Goal: Navigation & Orientation: Find specific page/section

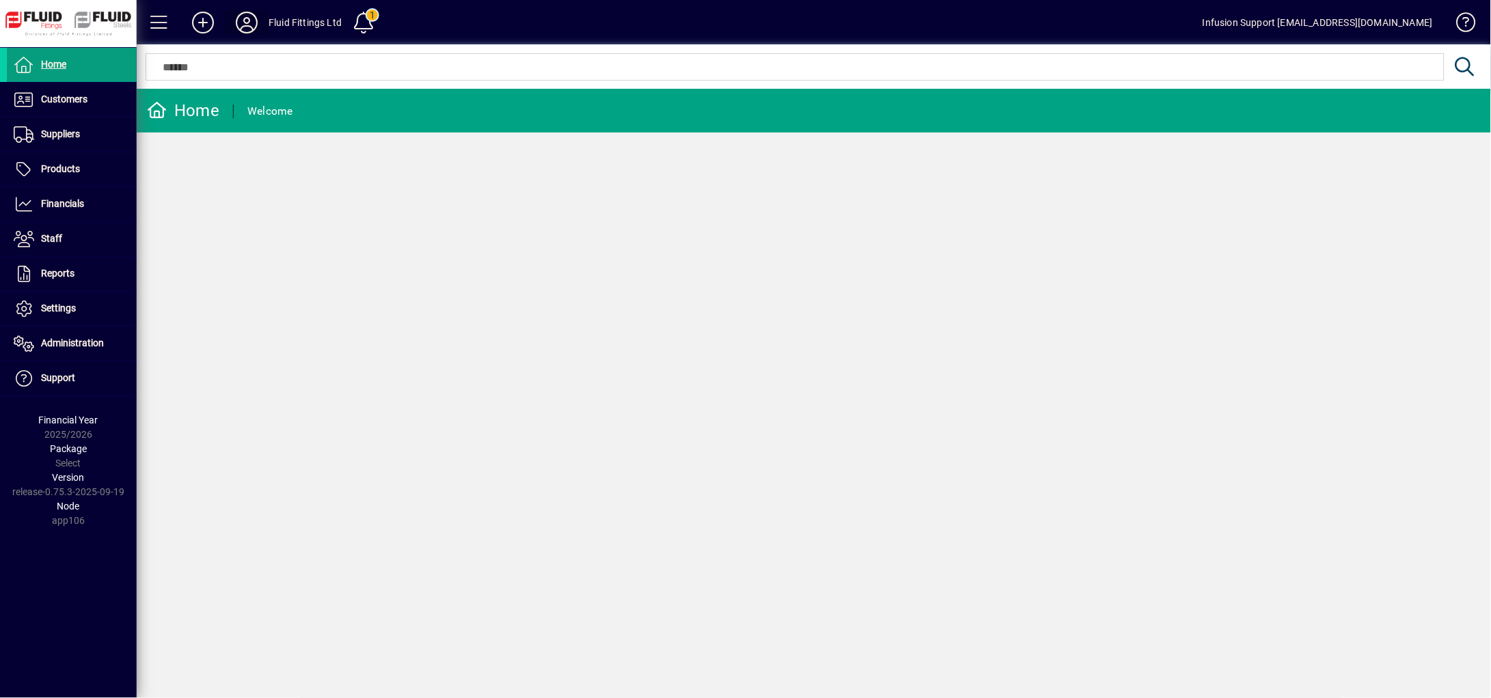
click at [237, 25] on icon at bounding box center [246, 23] width 27 height 22
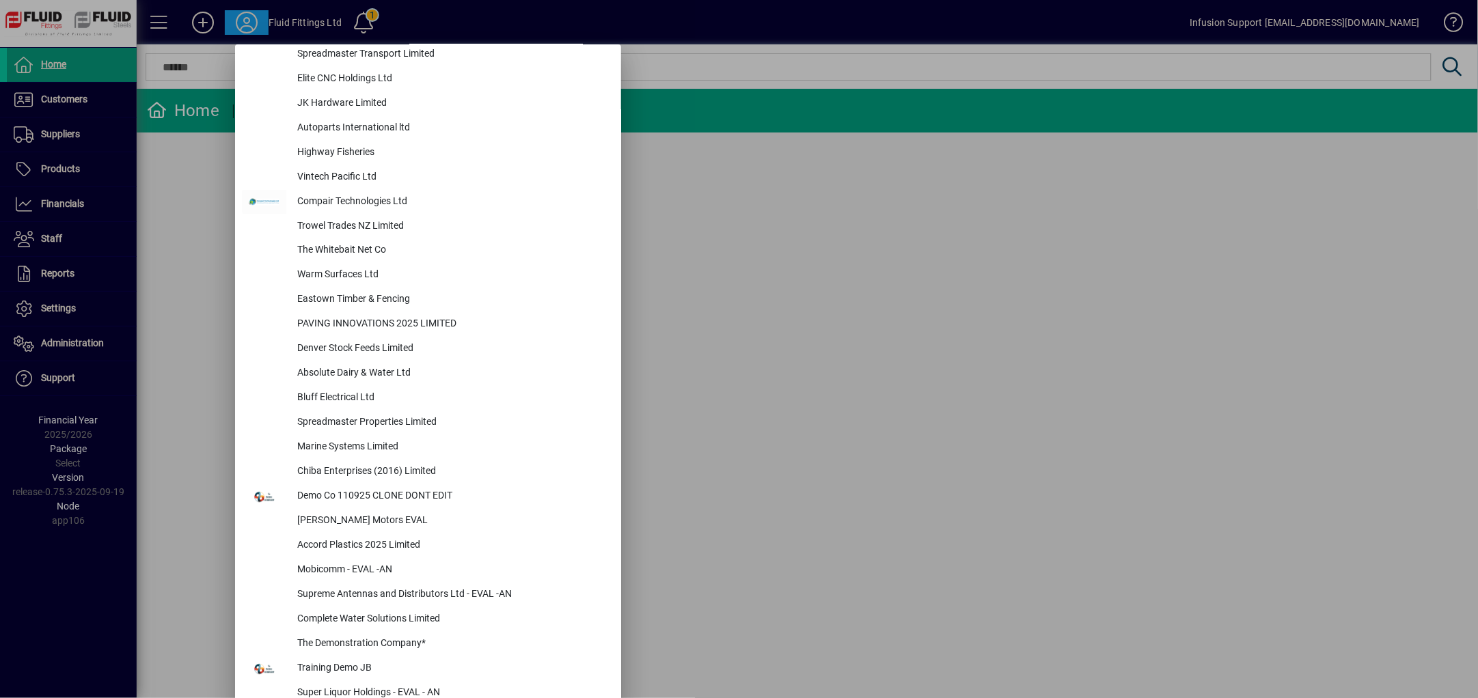
scroll to position [1024, 0]
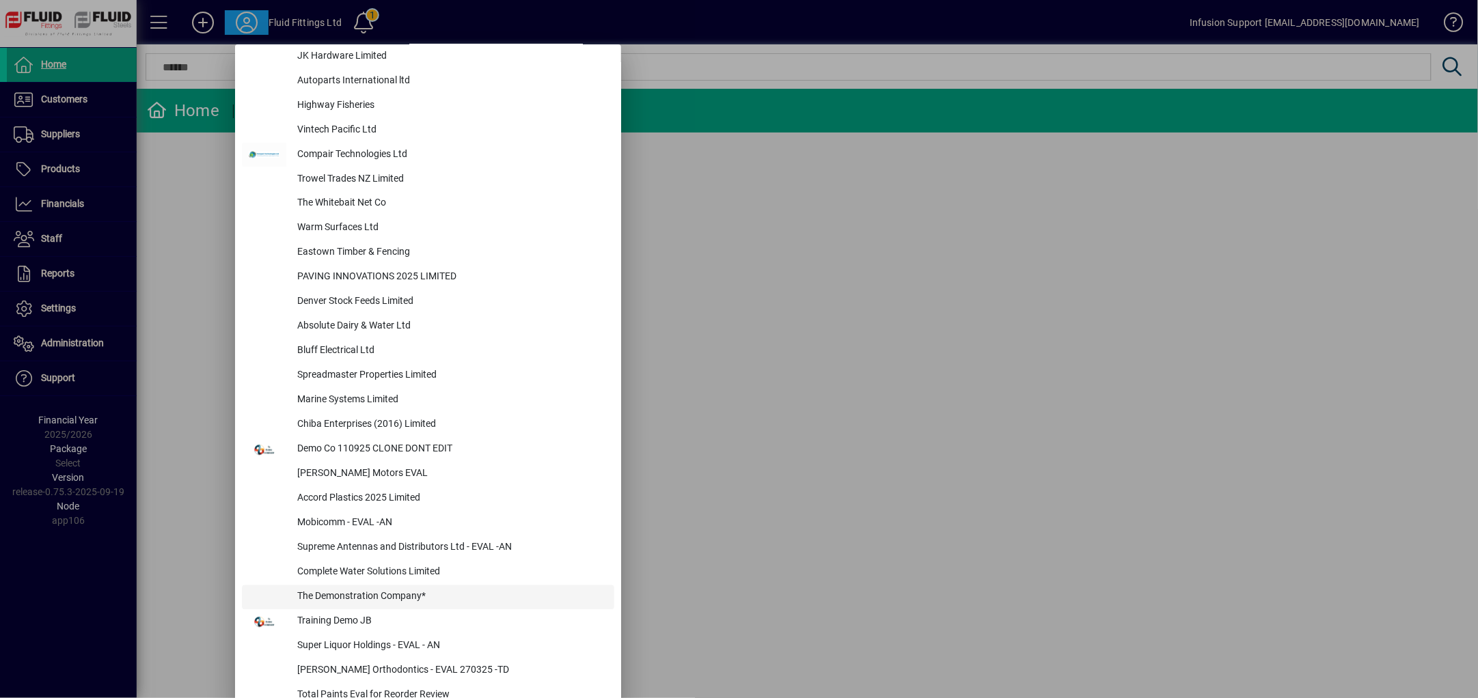
click at [382, 594] on div "The Demonstration Company*" at bounding box center [450, 598] width 328 height 25
